Goal: Task Accomplishment & Management: Manage account settings

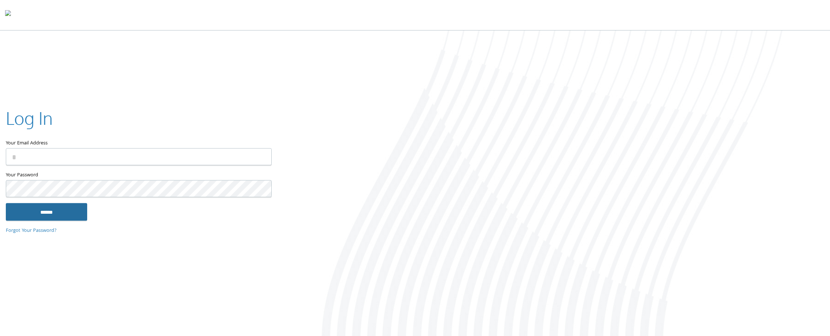
type input "**********"
click at [75, 205] on input "******" at bounding box center [46, 211] width 81 height 17
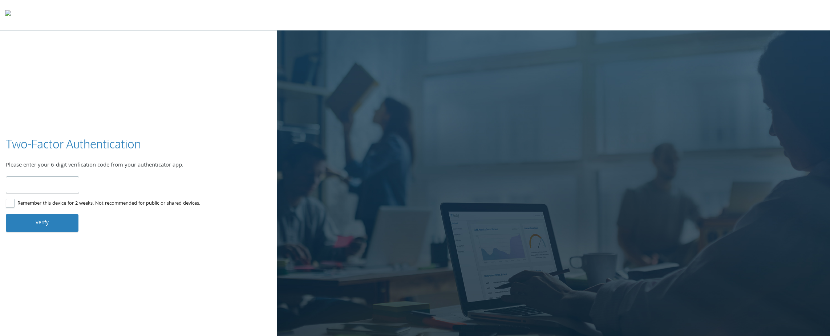
type input "******"
